Goal: Information Seeking & Learning: Learn about a topic

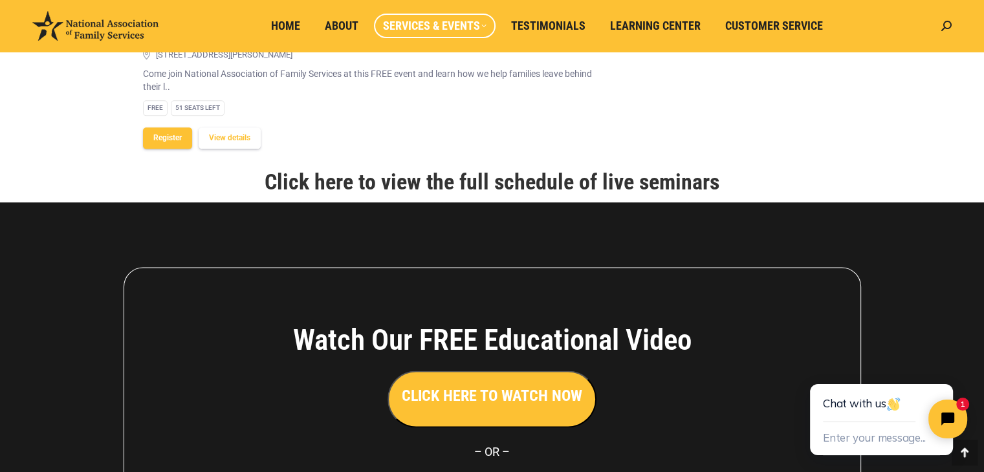
scroll to position [1681, 0]
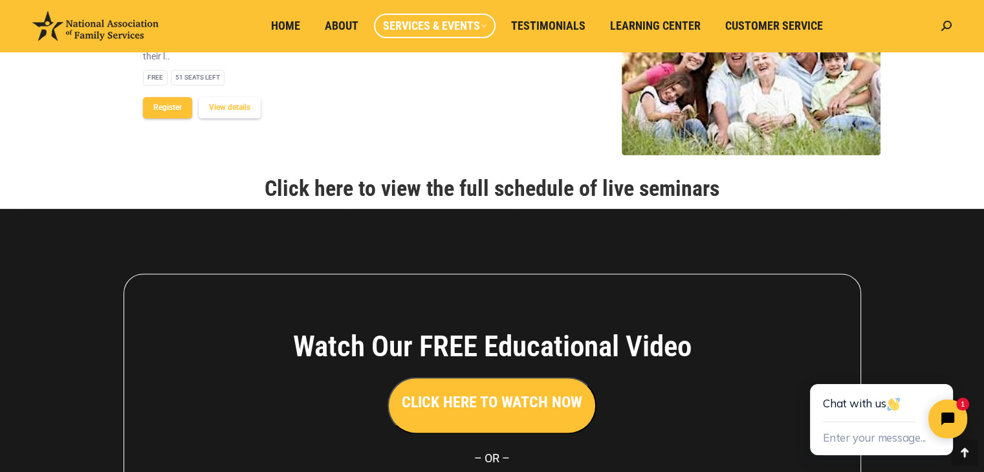
click at [396, 189] on link "Click here to view the full schedule of live seminars" at bounding box center [491, 188] width 455 height 26
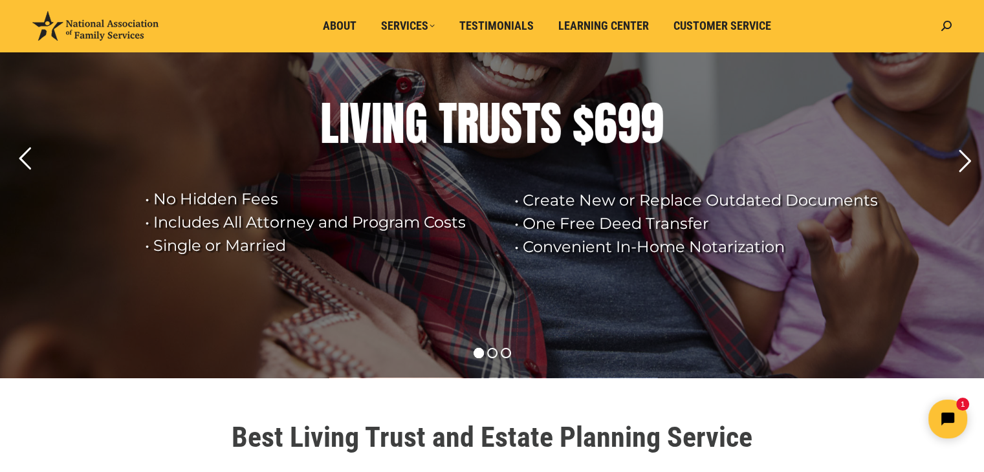
scroll to position [129, 0]
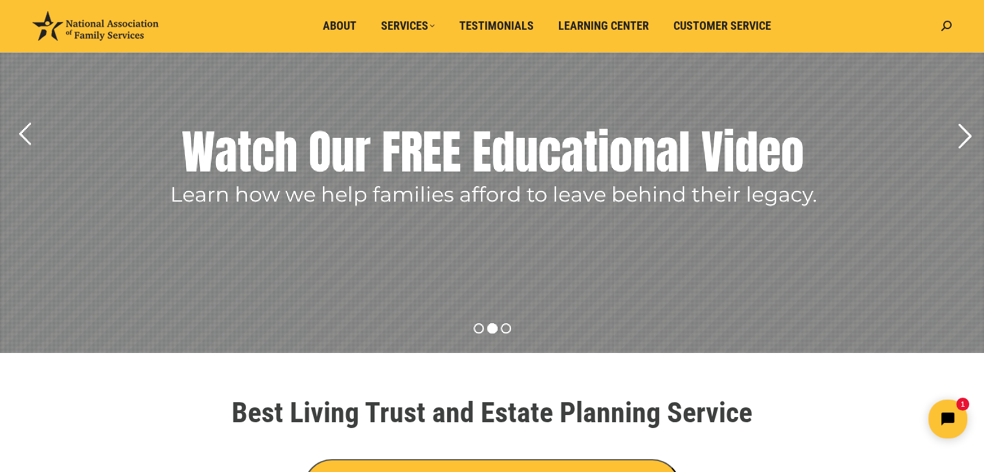
click at [962, 133] on rs-arrow at bounding box center [964, 136] width 32 height 32
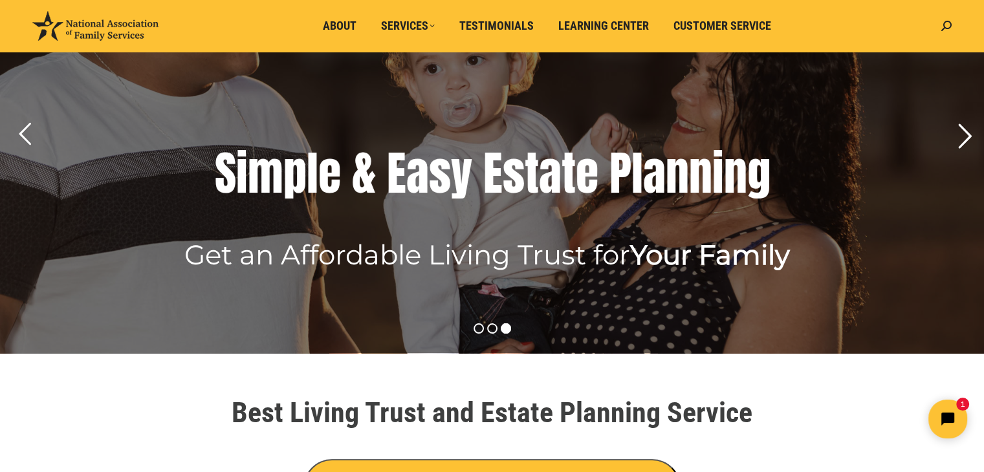
click at [962, 133] on rs-arrow at bounding box center [964, 136] width 32 height 32
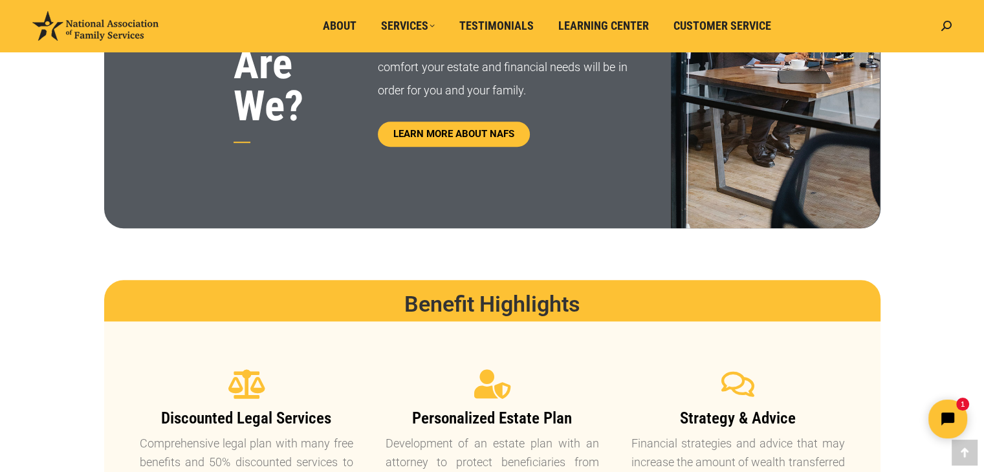
scroll to position [647, 0]
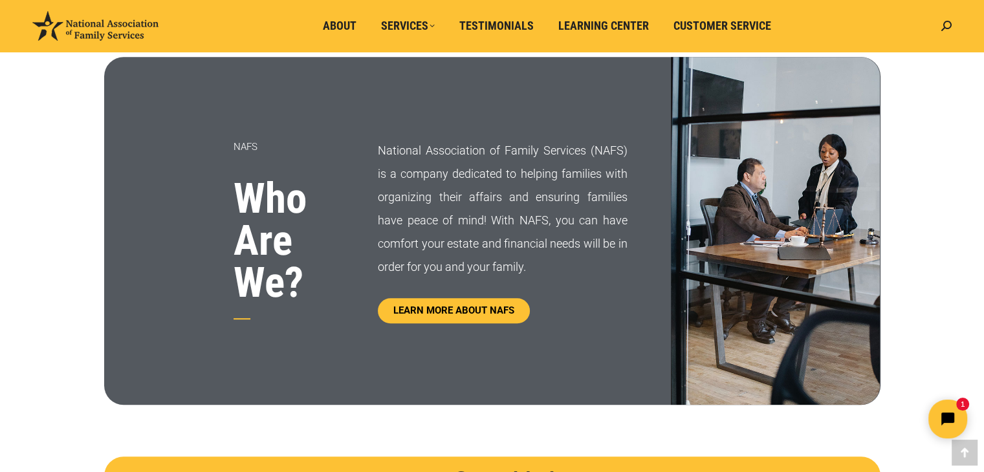
click at [65, 30] on img at bounding box center [95, 26] width 126 height 30
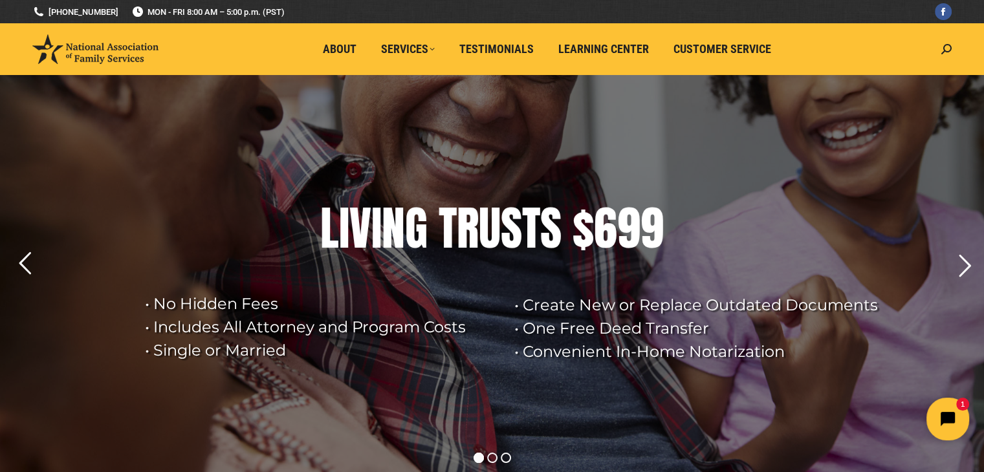
click at [953, 424] on icon "Open chat widget" at bounding box center [955, 419] width 20 height 20
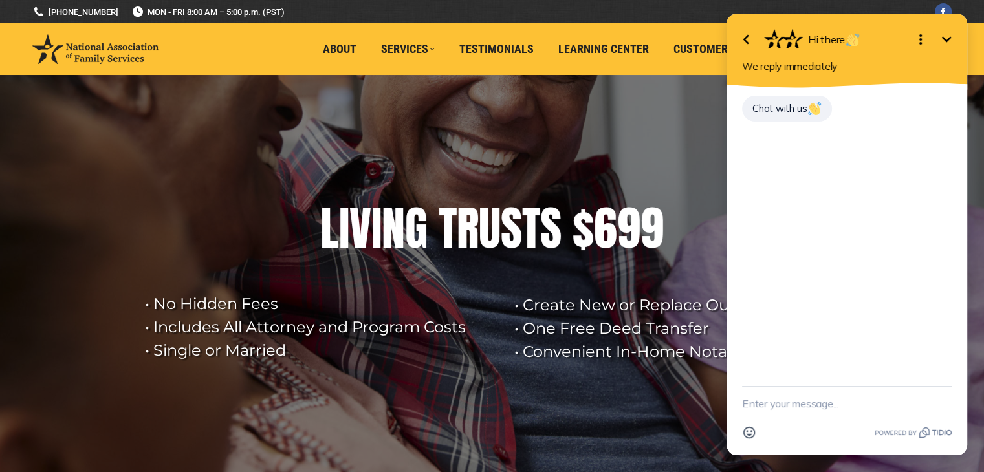
click at [947, 38] on icon "Minimize" at bounding box center [946, 40] width 16 height 16
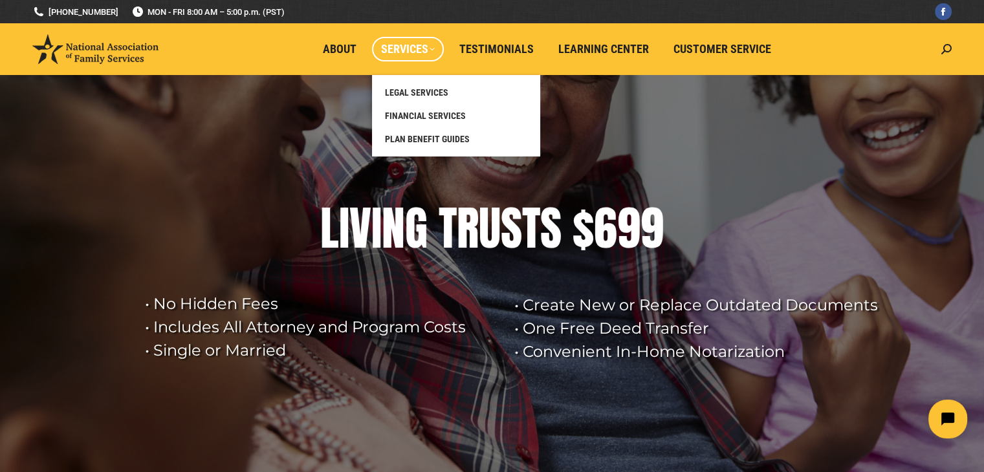
click at [422, 51] on span "Services" at bounding box center [408, 49] width 54 height 14
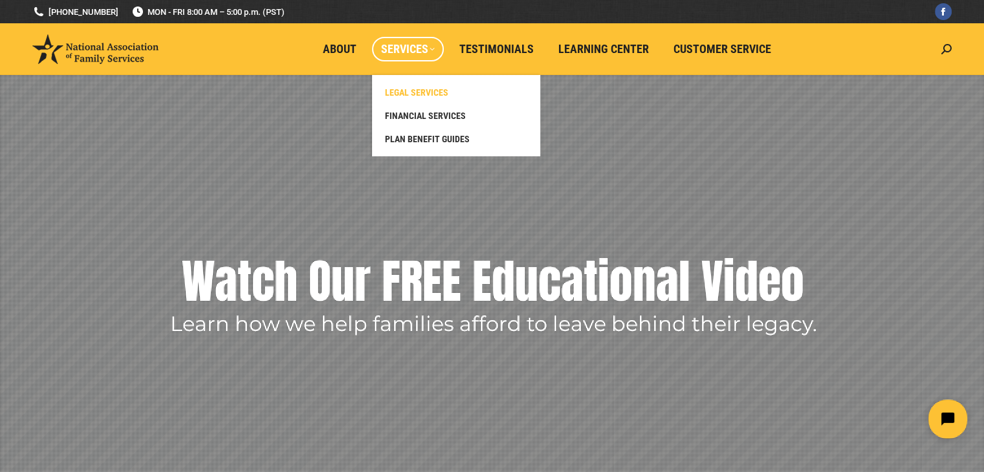
click at [424, 93] on span "LEGAL SERVICES" at bounding box center [416, 93] width 63 height 12
click at [424, 92] on span "LEGAL SERVICES" at bounding box center [416, 93] width 63 height 12
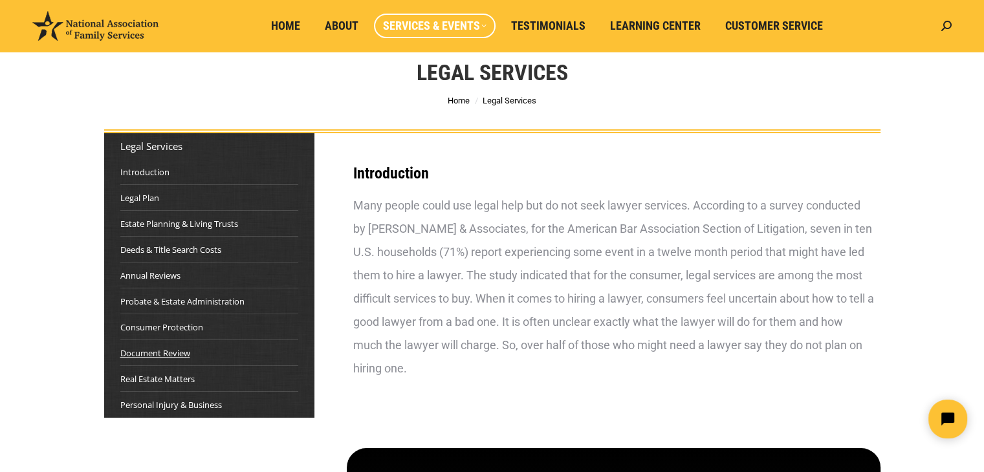
scroll to position [65, 0]
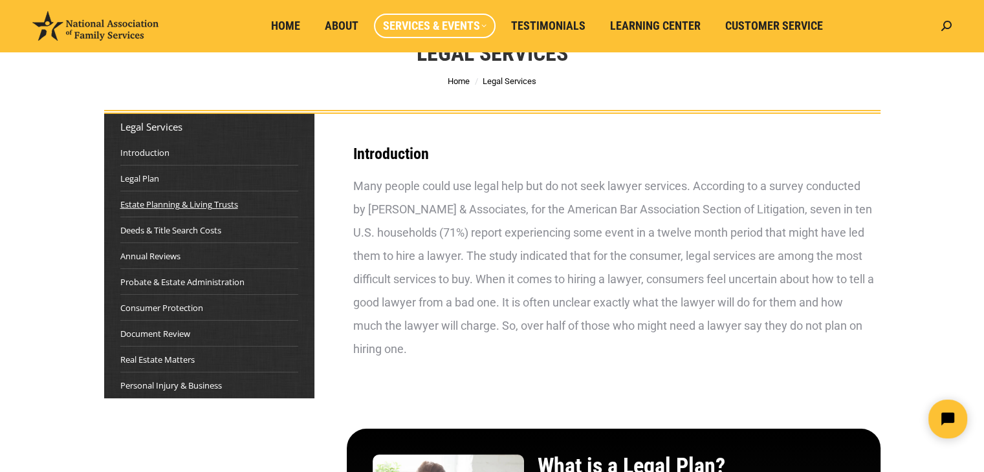
click at [175, 207] on link "Estate Planning & Living Trusts" at bounding box center [179, 204] width 118 height 13
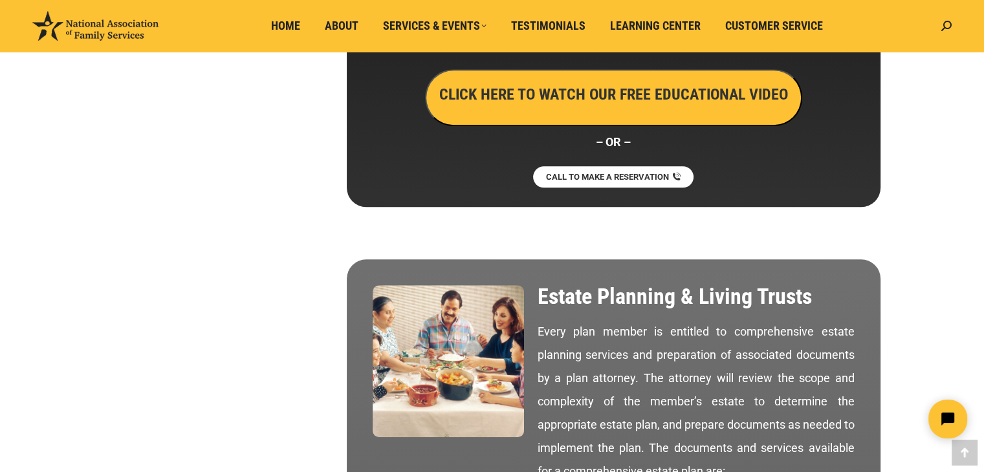
scroll to position [682, 0]
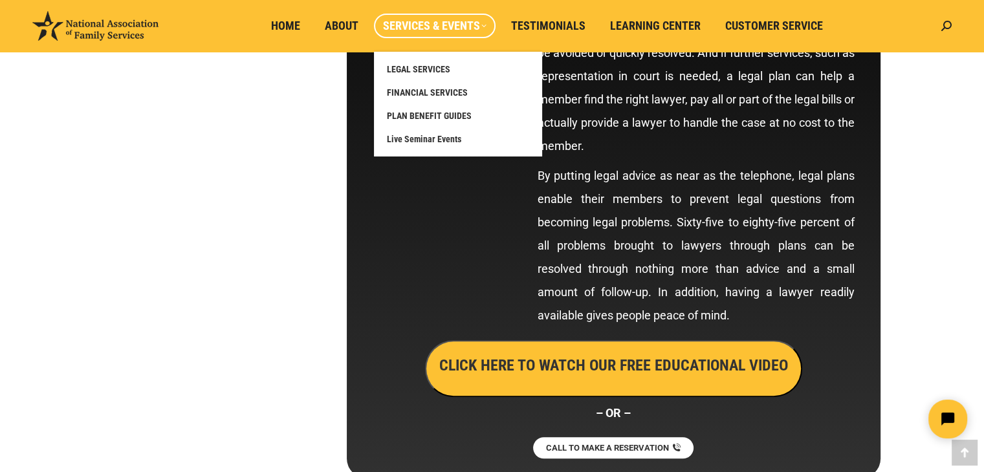
click at [456, 24] on span "Services & Events" at bounding box center [434, 26] width 103 height 14
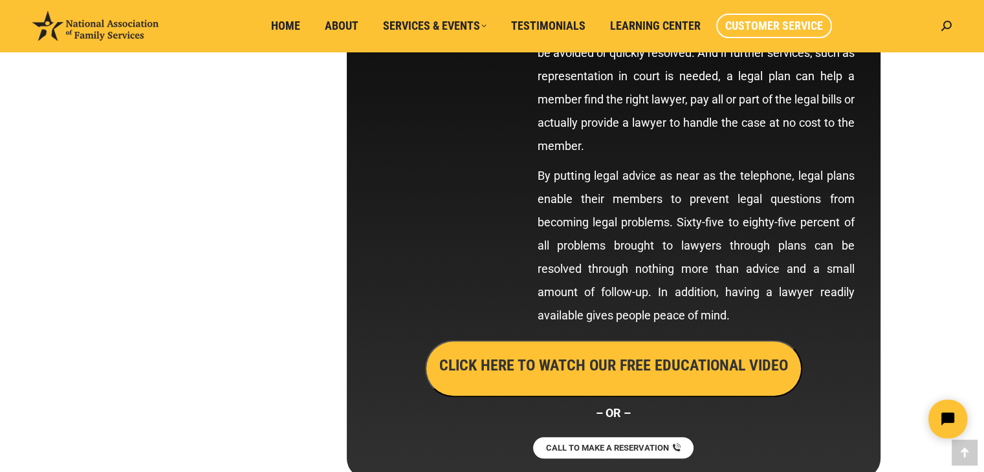
click at [742, 32] on span "Customer Service" at bounding box center [774, 26] width 98 height 14
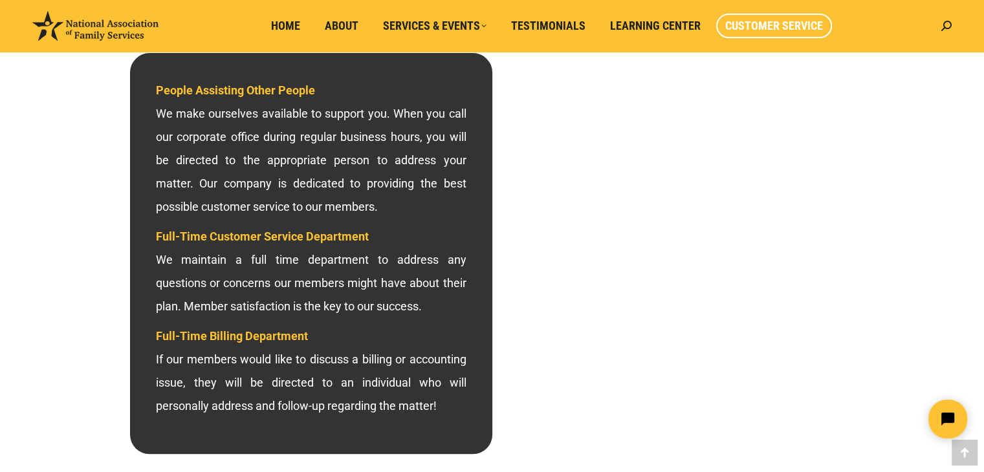
scroll to position [388, 0]
